Goal: Find specific page/section: Find specific page/section

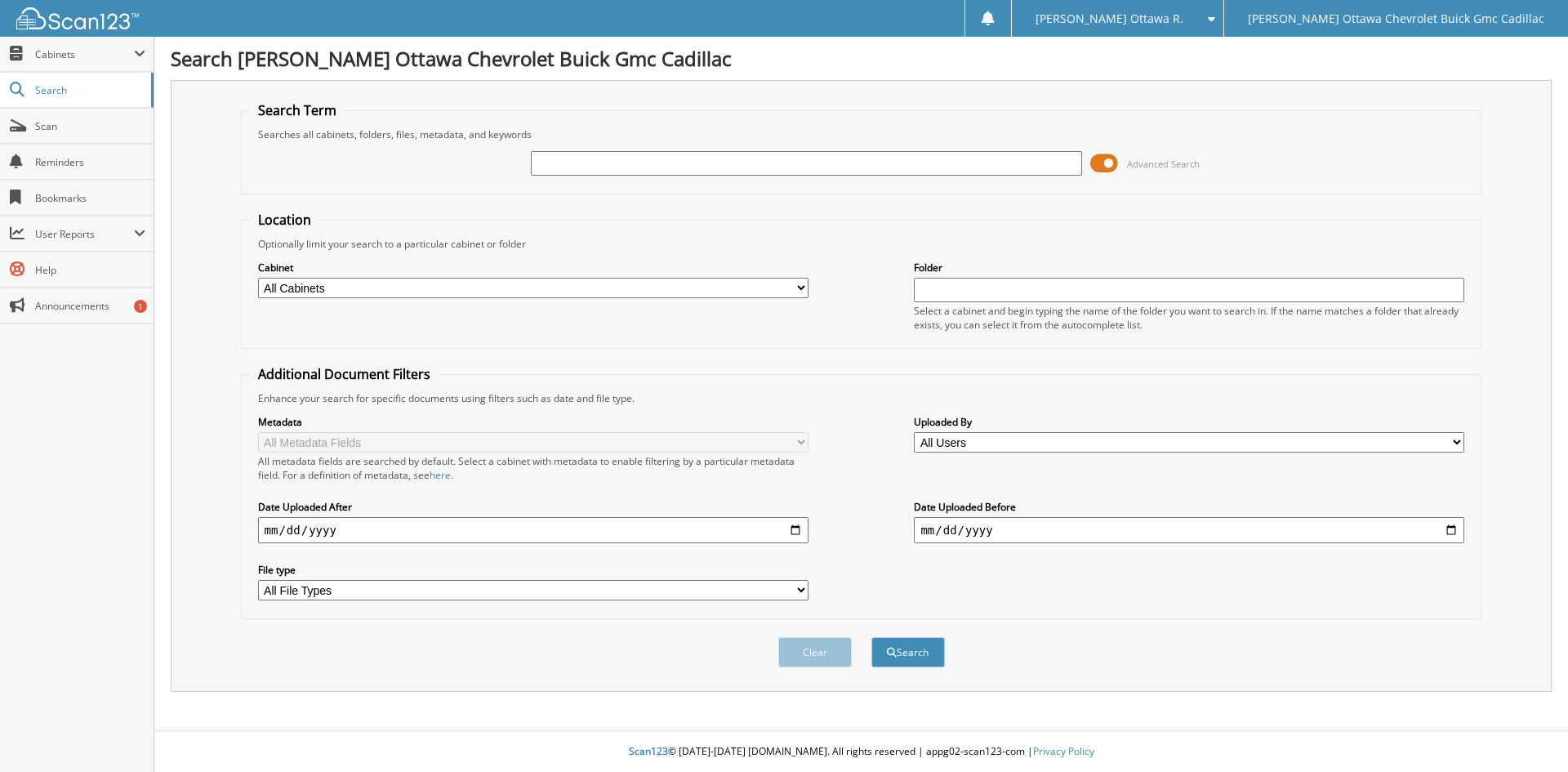
click at [578, 157] on input "text" at bounding box center [806, 163] width 550 height 25
type input "R26574"
click at [887, 654] on span "submit" at bounding box center [891, 652] width 10 height 10
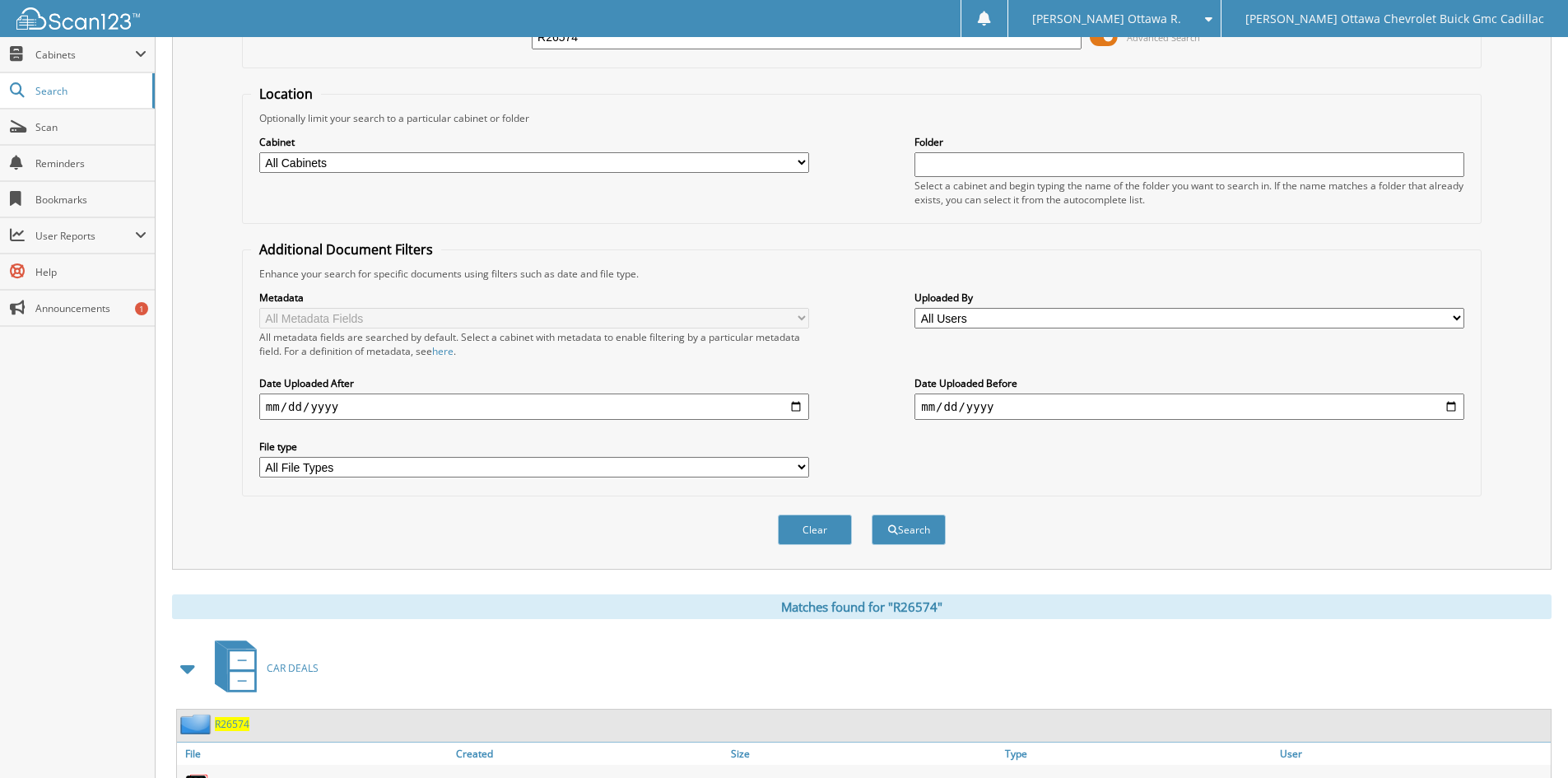
scroll to position [243, 0]
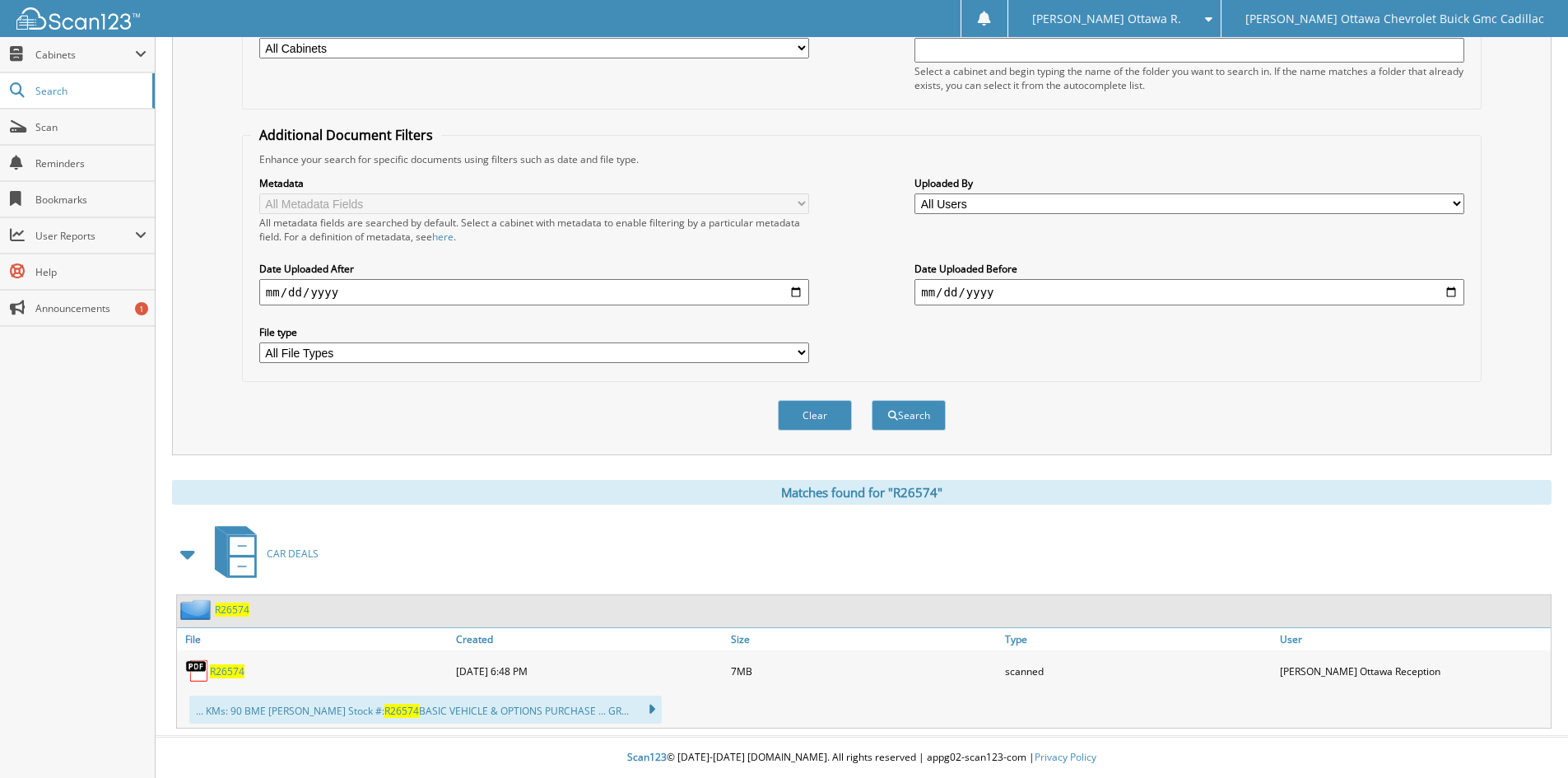
click at [234, 609] on span "R26574" at bounding box center [232, 609] width 34 height 14
click at [215, 674] on span "R26574" at bounding box center [226, 670] width 34 height 14
click at [219, 668] on span "R26574" at bounding box center [226, 670] width 34 height 14
click at [212, 666] on span "R26574" at bounding box center [226, 670] width 34 height 14
click at [1332, 55] on input "text" at bounding box center [1189, 50] width 550 height 25
